Goal: Check status

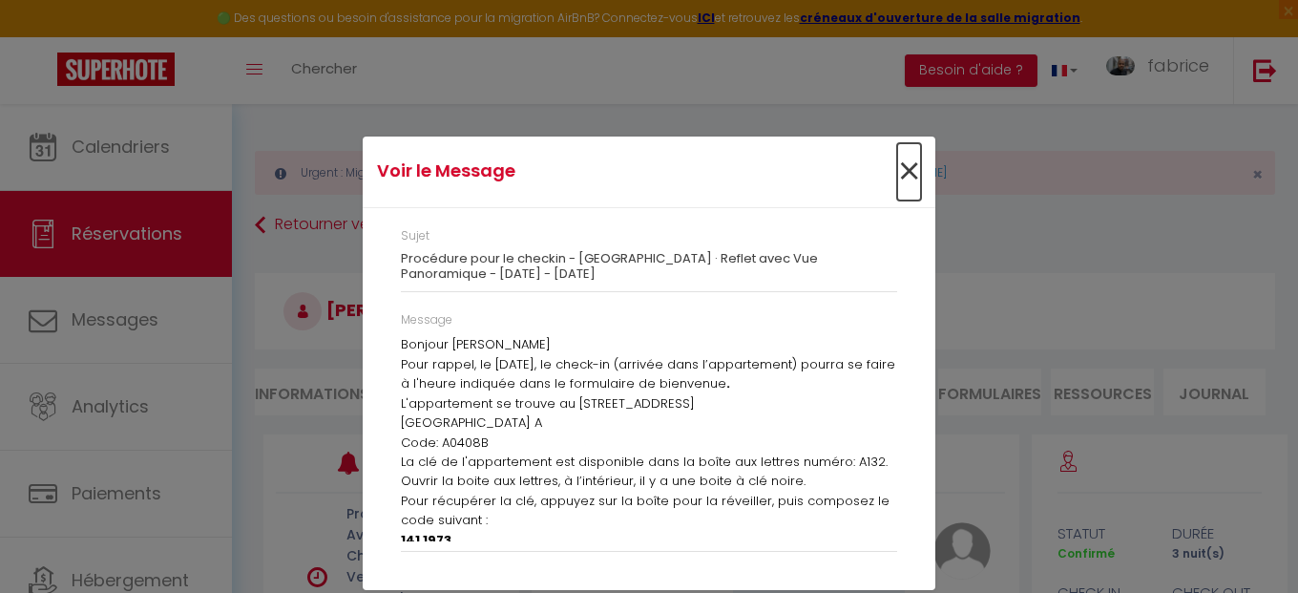
click at [914, 175] on span "×" at bounding box center [909, 171] width 24 height 57
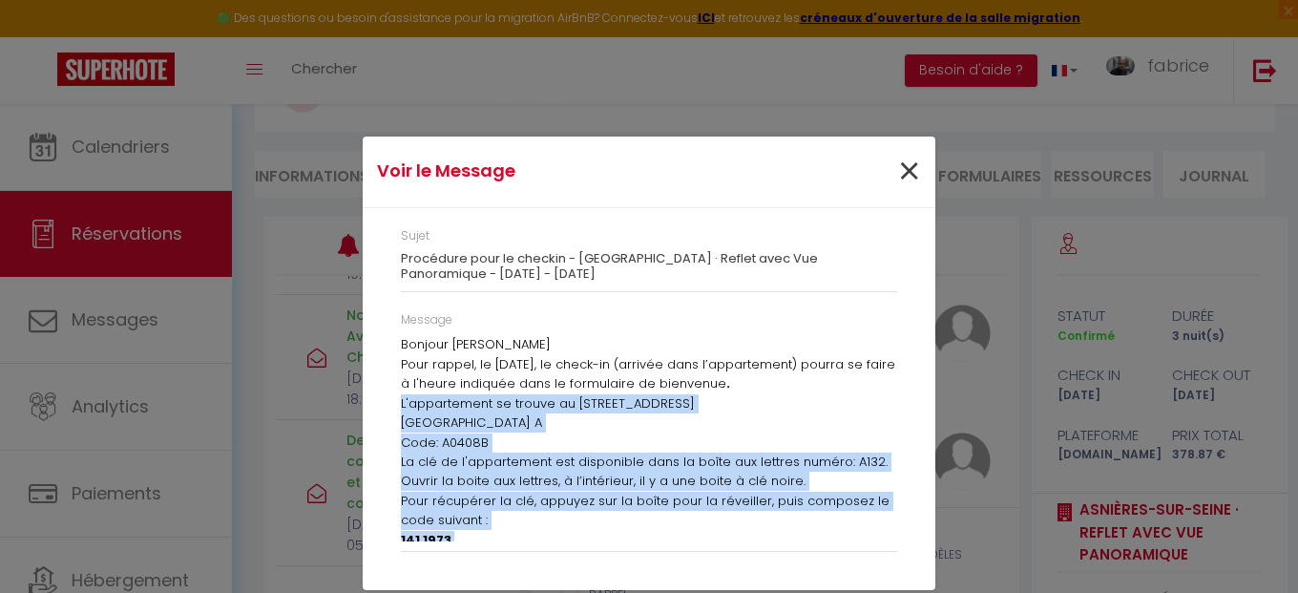
scroll to position [2053, 0]
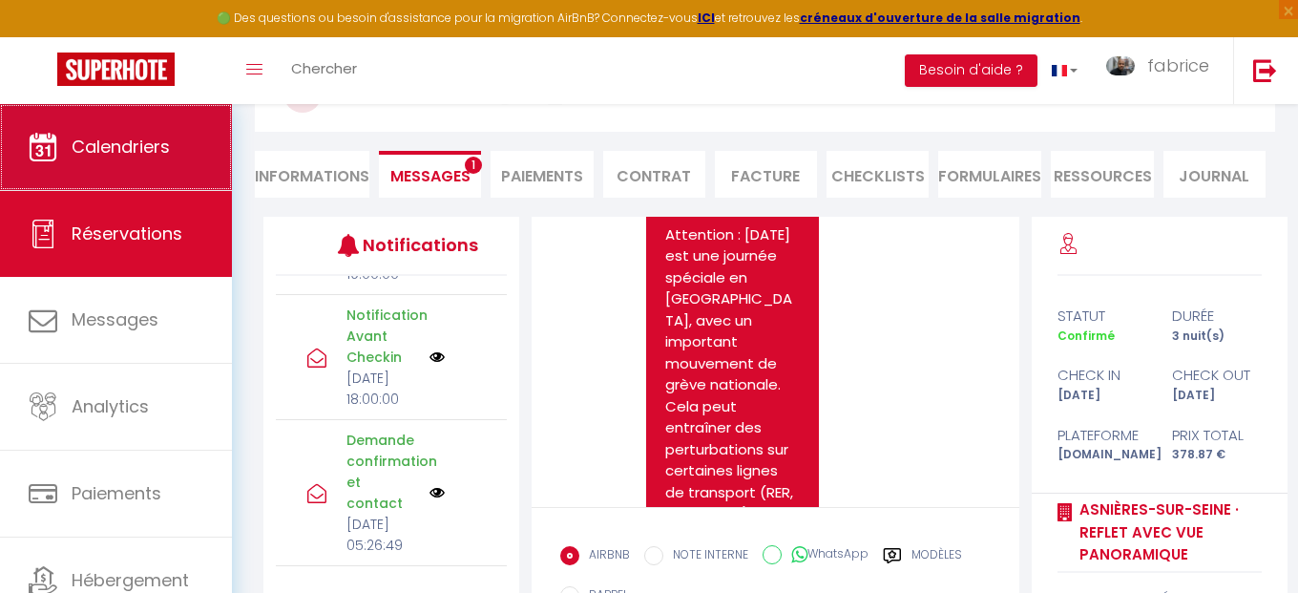
click at [158, 151] on span "Calendriers" at bounding box center [121, 147] width 98 height 24
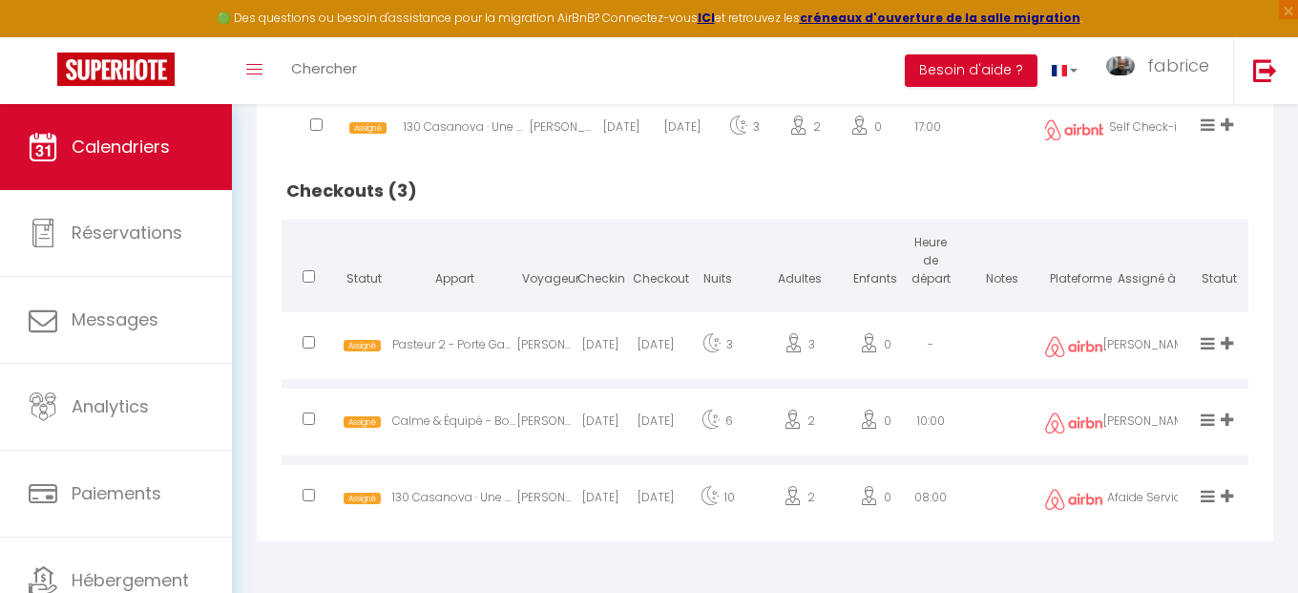
scroll to position [295, 0]
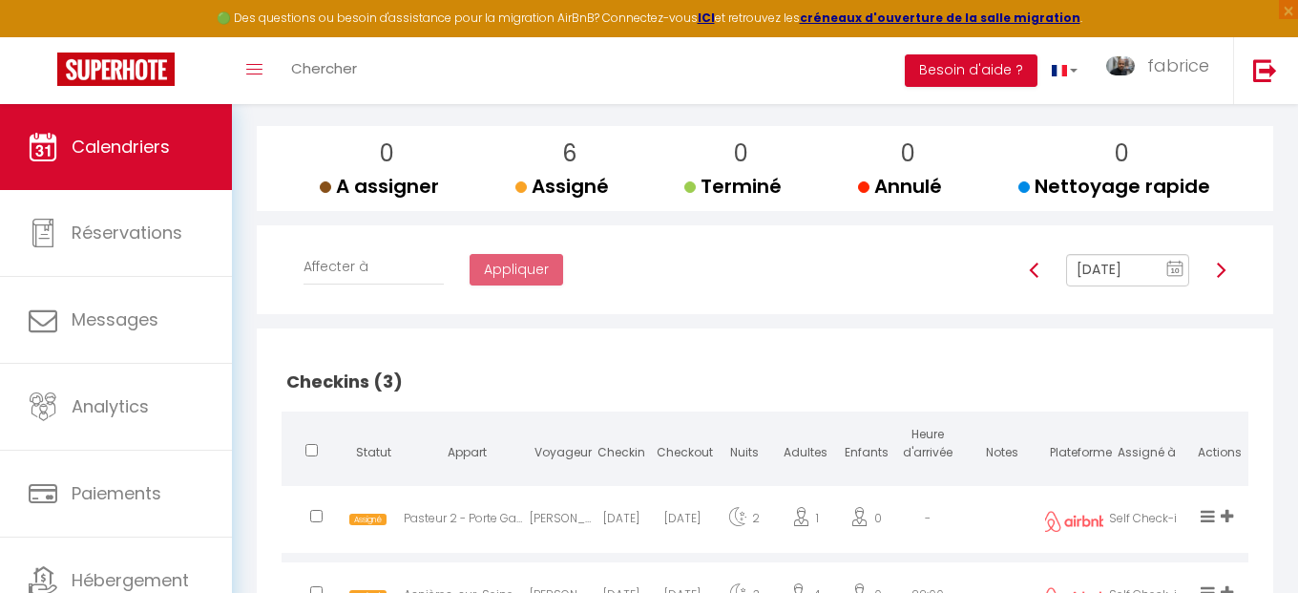
click at [1221, 271] on img at bounding box center [1221, 270] width 15 height 15
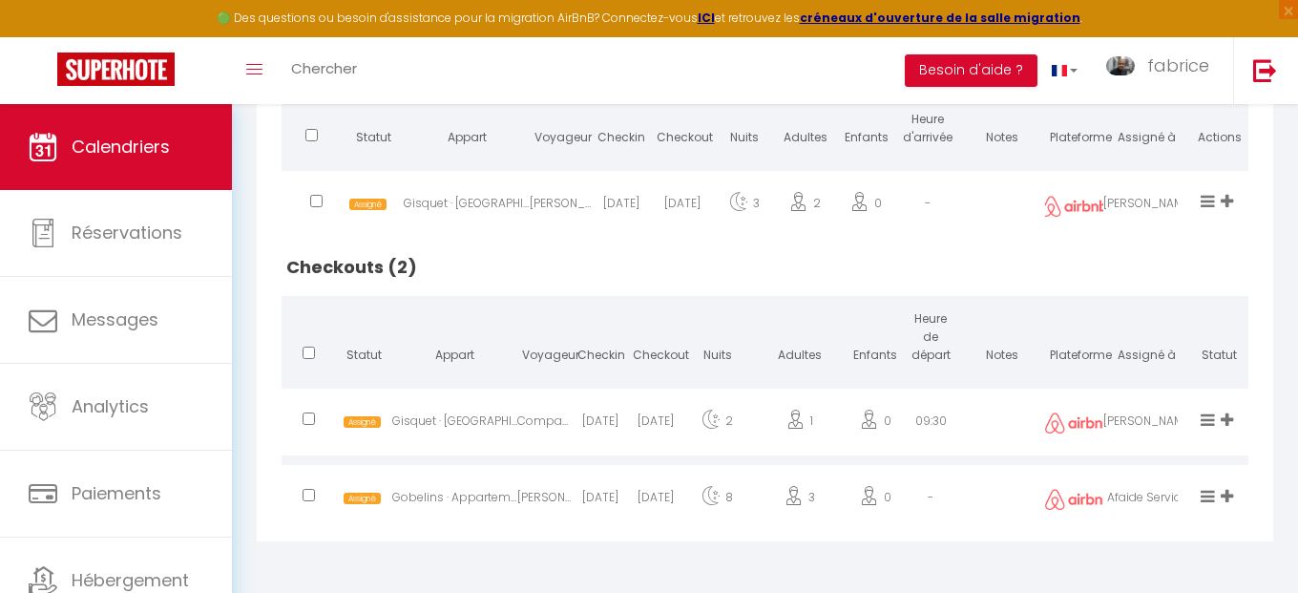
scroll to position [402, 0]
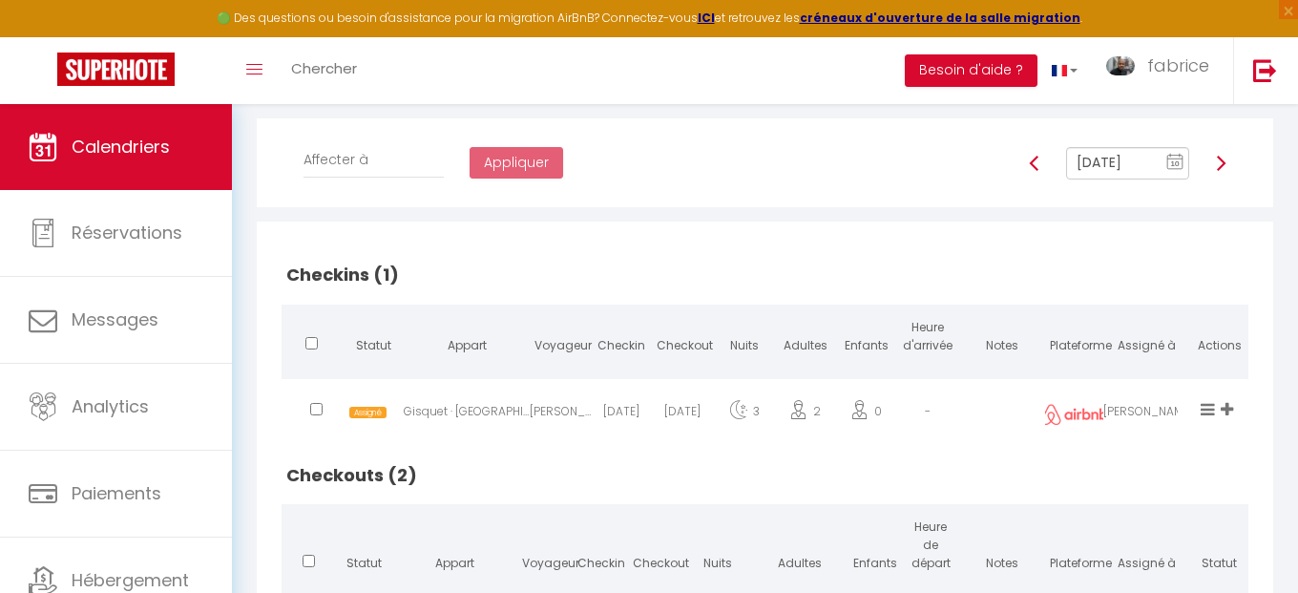
click at [1221, 166] on img at bounding box center [1221, 163] width 15 height 15
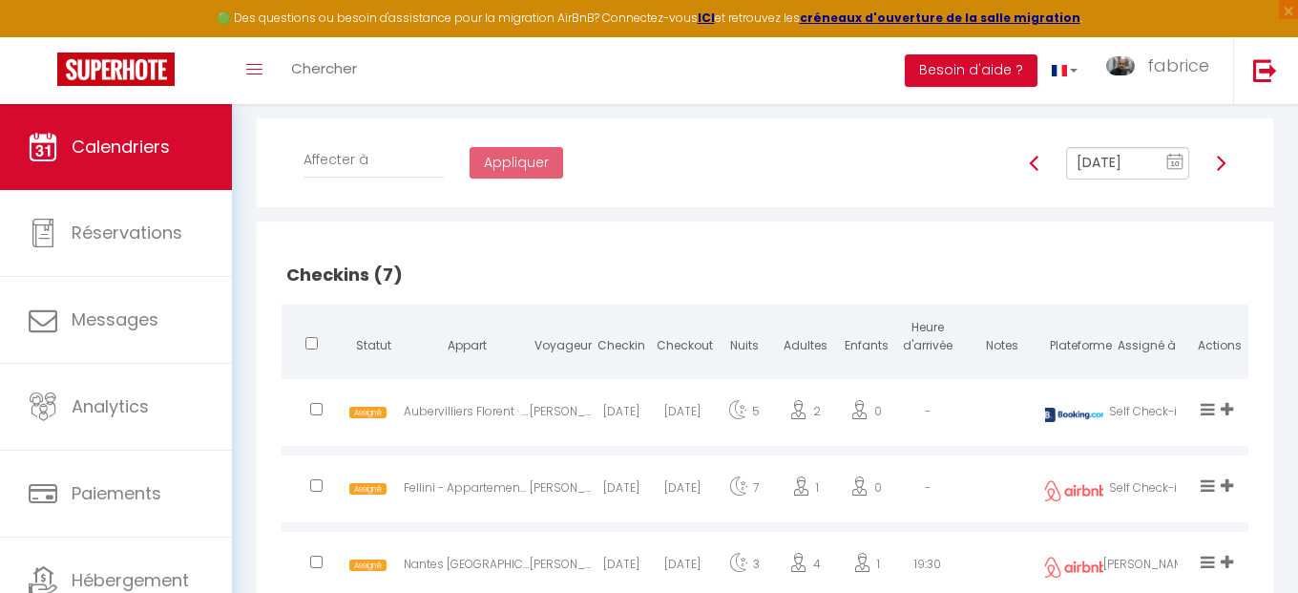
click at [886, 275] on h2 "Checkins (7)" at bounding box center [765, 274] width 967 height 59
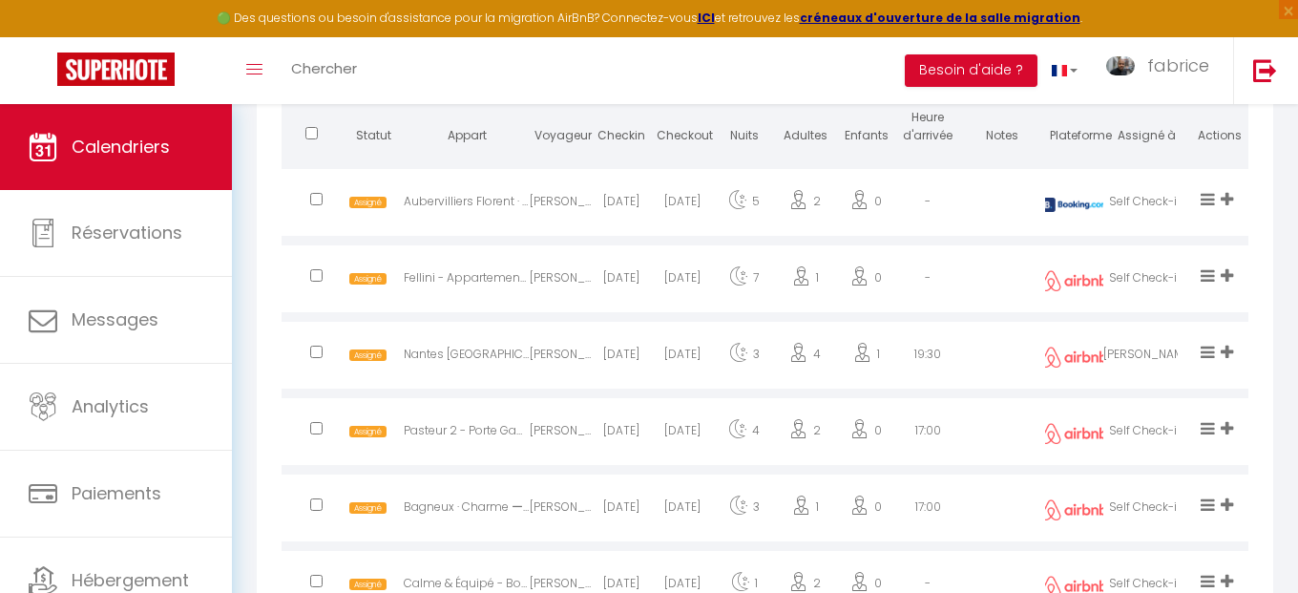
scroll to position [177, 0]
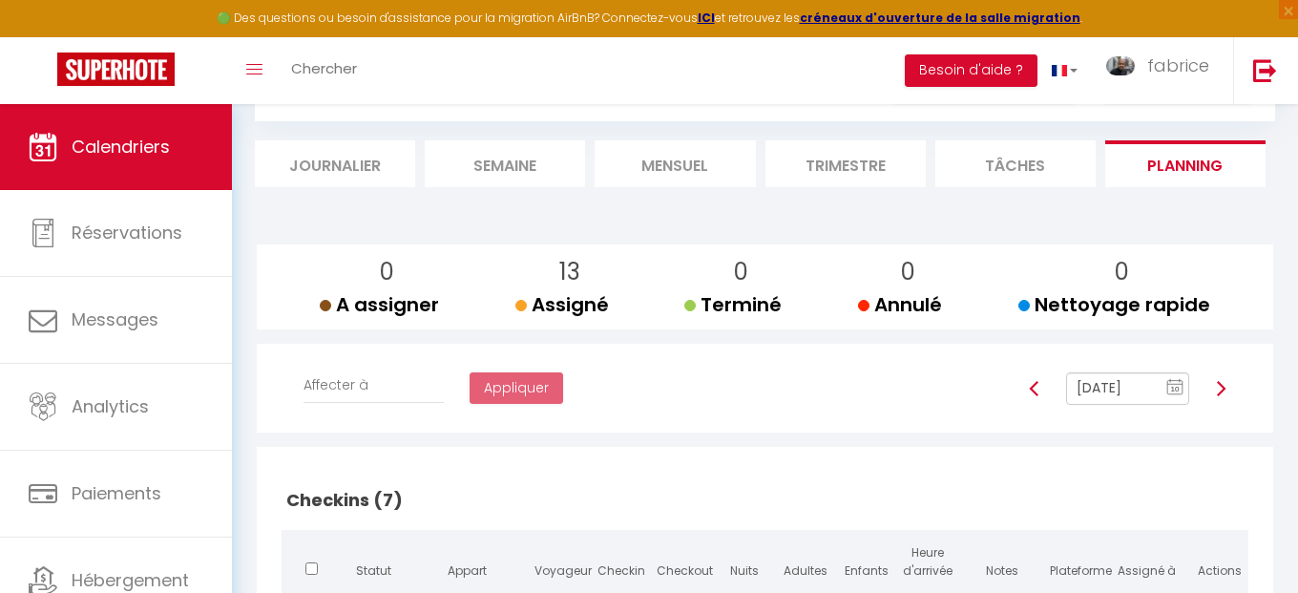
click at [1219, 387] on img at bounding box center [1221, 388] width 15 height 15
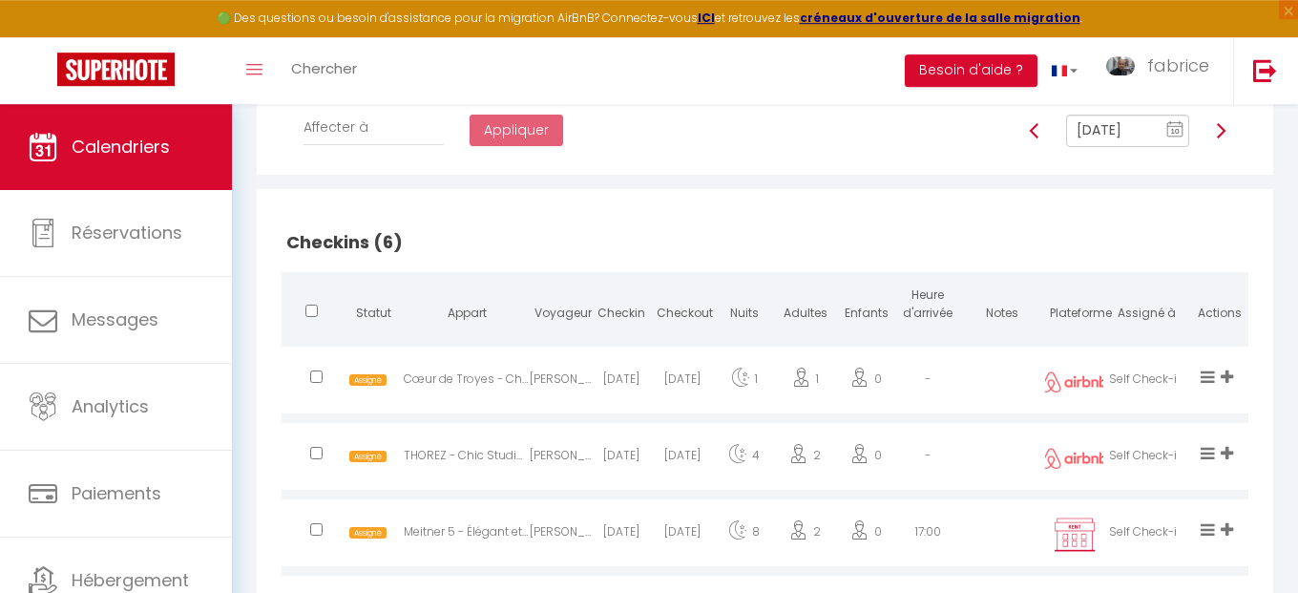
scroll to position [258, 0]
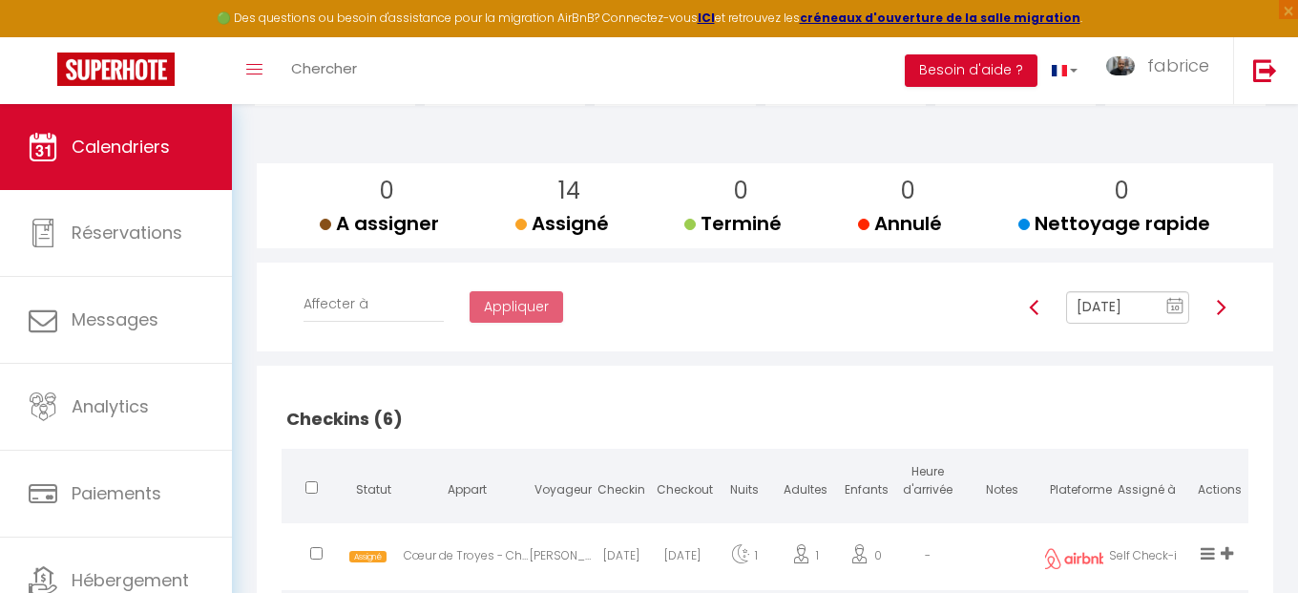
click at [1217, 305] on img at bounding box center [1221, 307] width 15 height 15
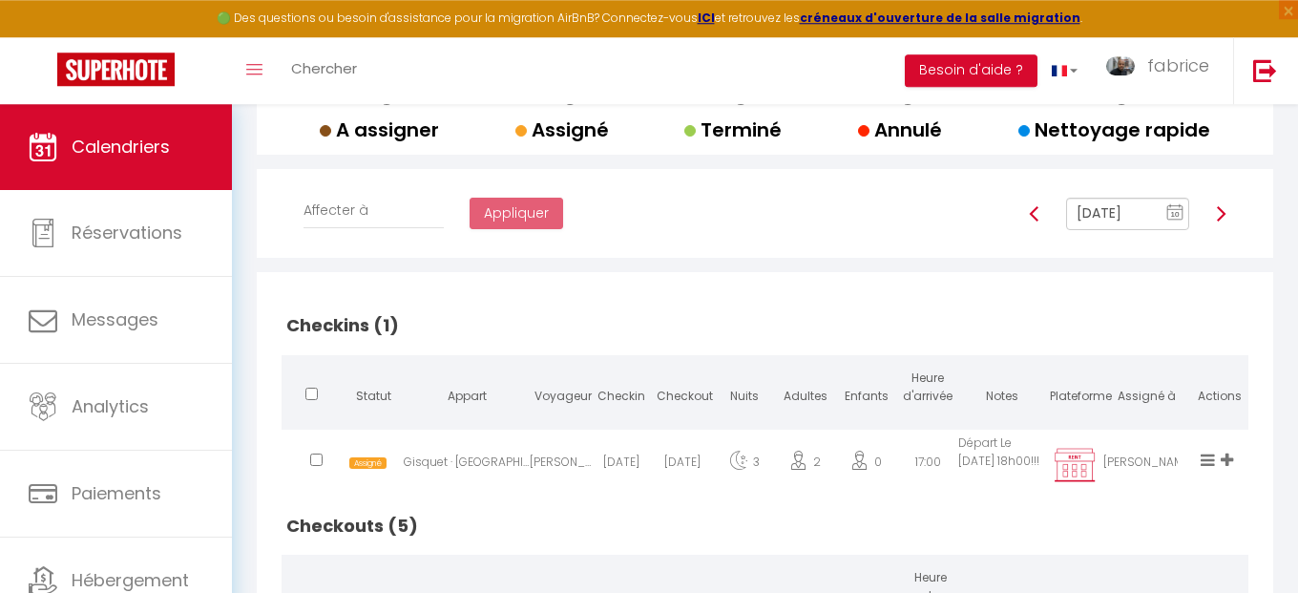
scroll to position [312, 0]
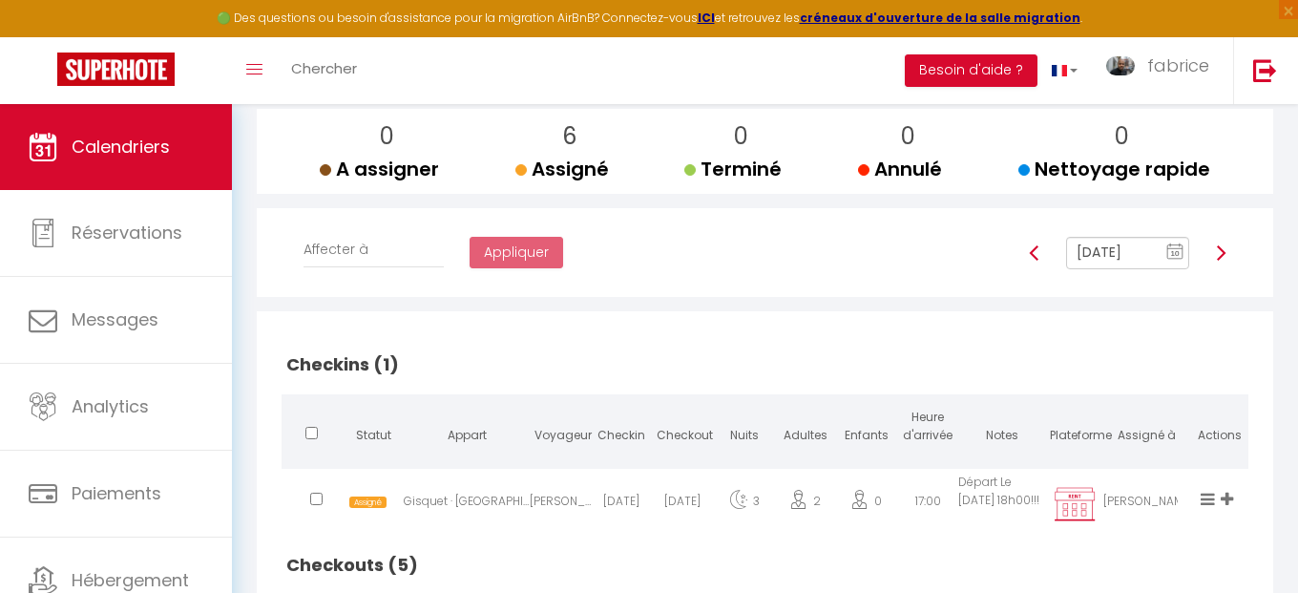
click at [1222, 261] on img at bounding box center [1221, 252] width 15 height 15
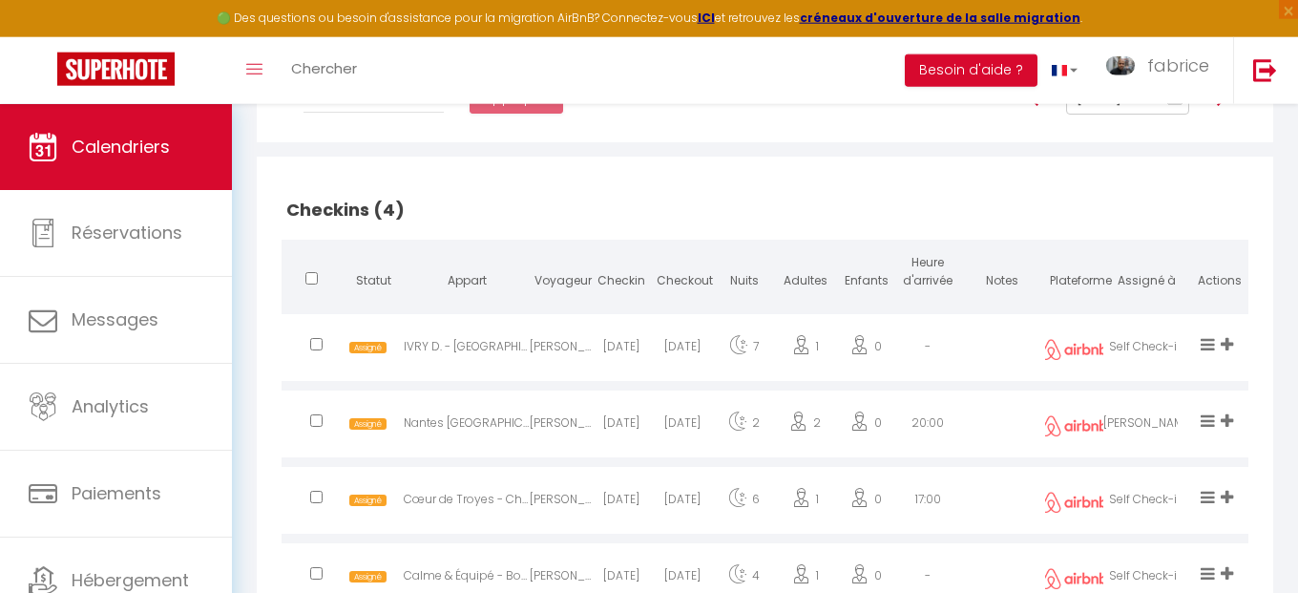
scroll to position [344, 0]
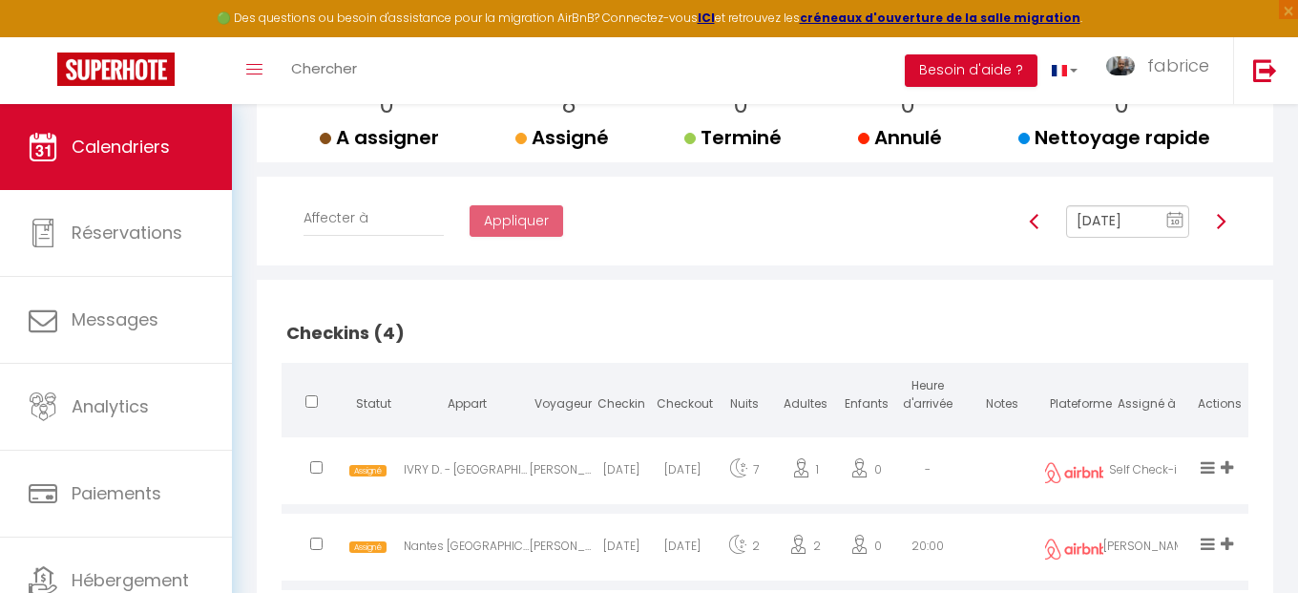
click at [1222, 227] on img at bounding box center [1221, 221] width 15 height 15
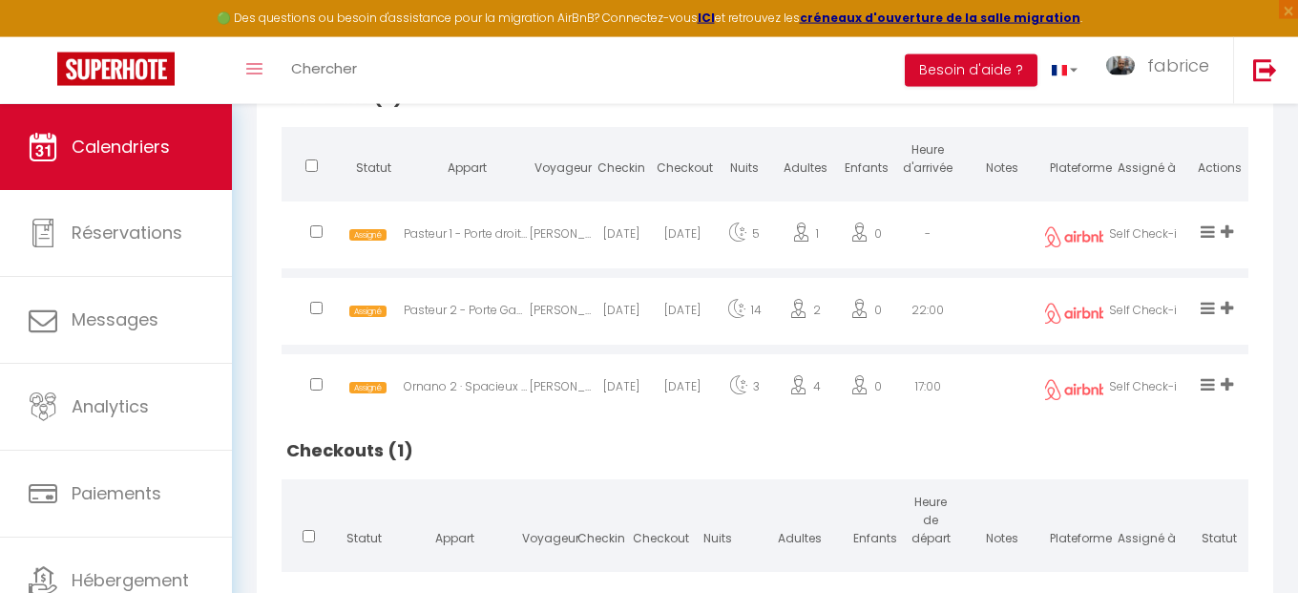
scroll to position [152, 0]
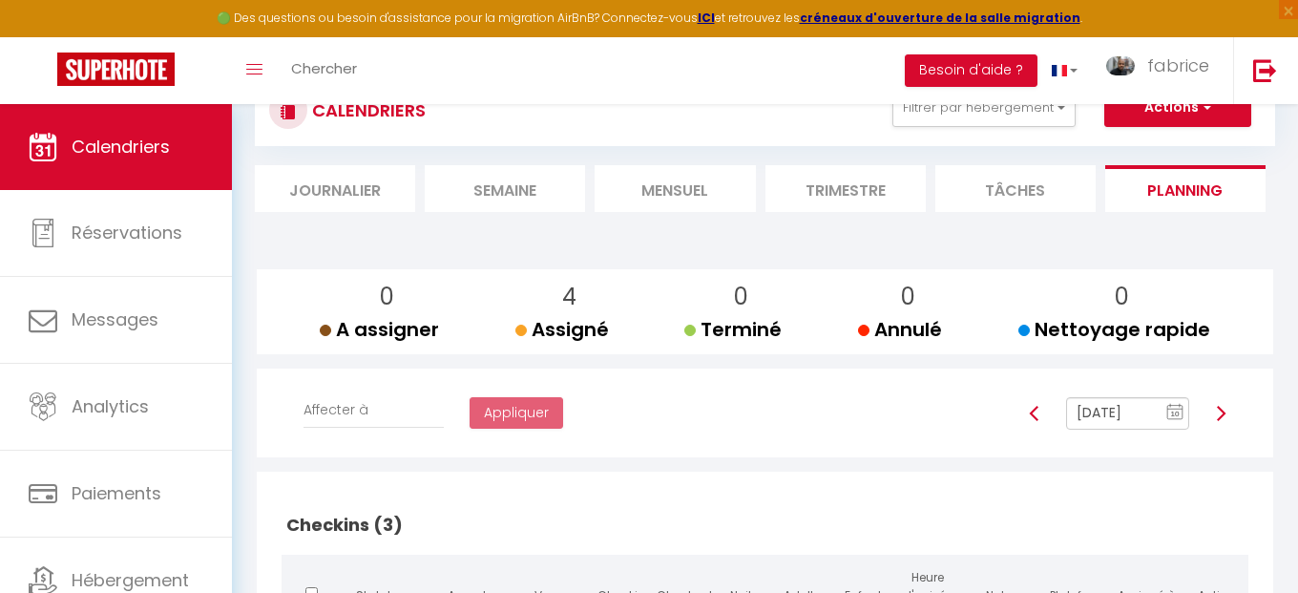
click at [1222, 412] on img at bounding box center [1221, 413] width 15 height 15
type input "[DATE]"
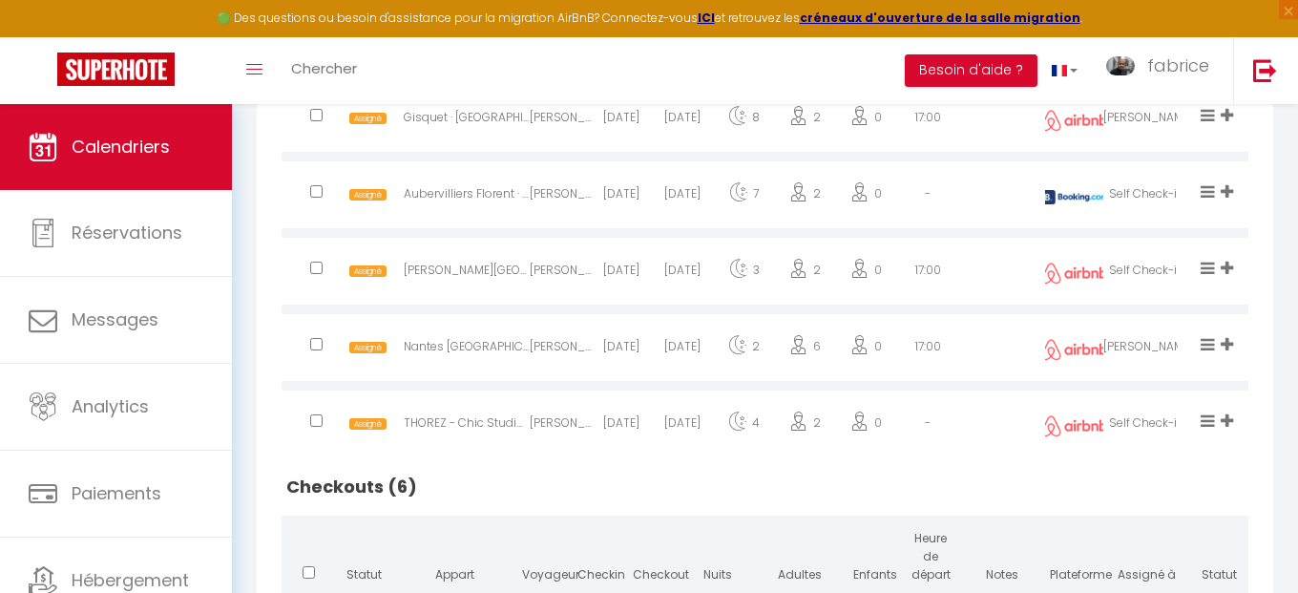
scroll to position [1231, 0]
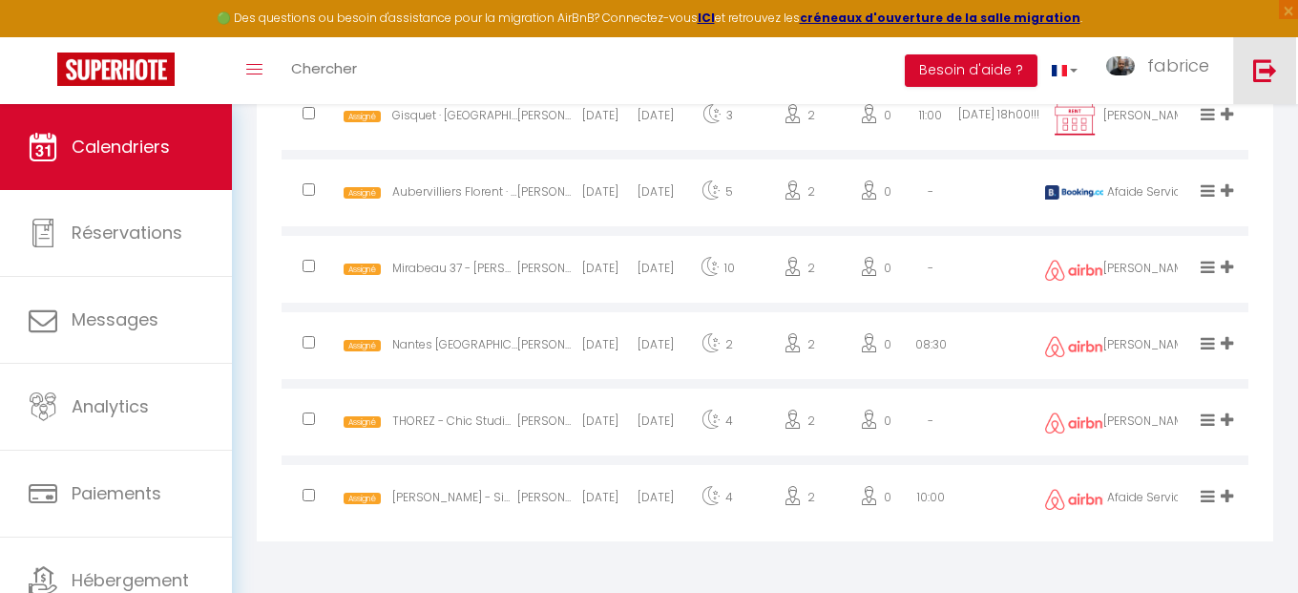
click at [1265, 70] on img at bounding box center [1266, 70] width 24 height 24
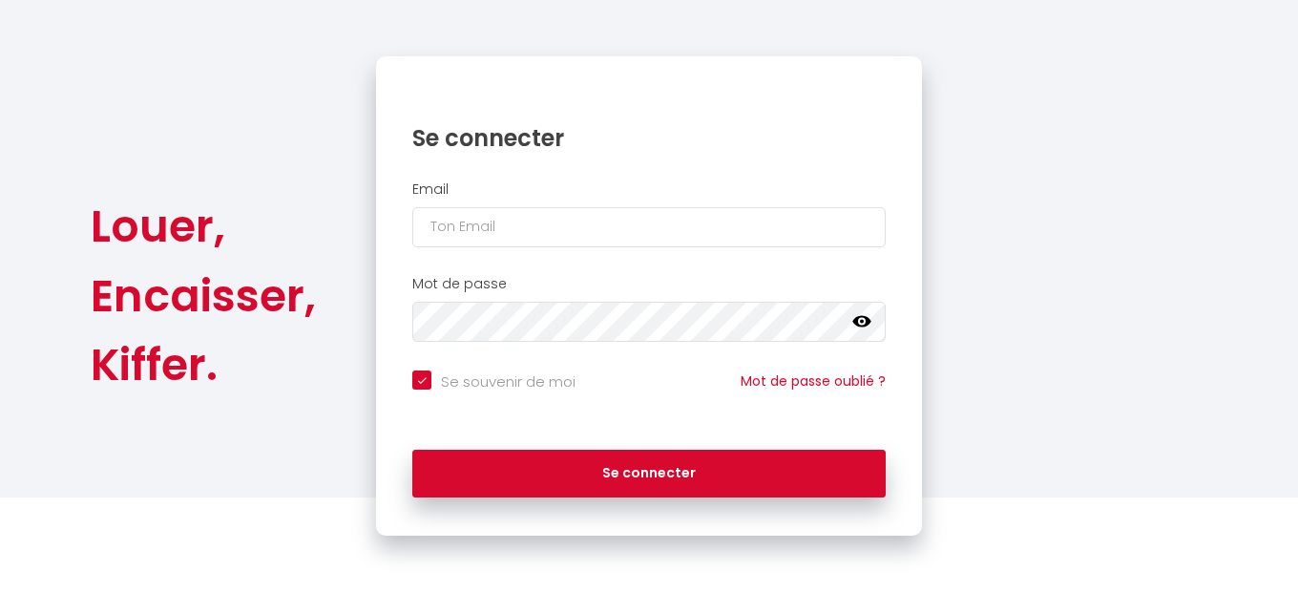
checkbox input "true"
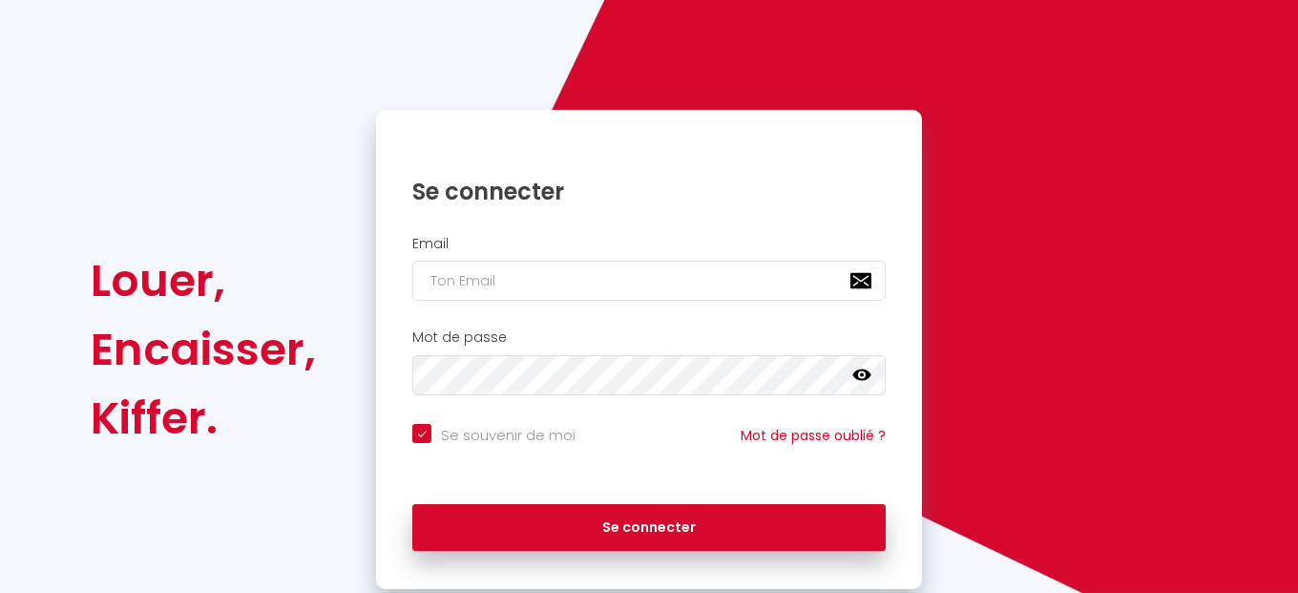
scroll to position [149, 0]
